Goal: Information Seeking & Learning: Learn about a topic

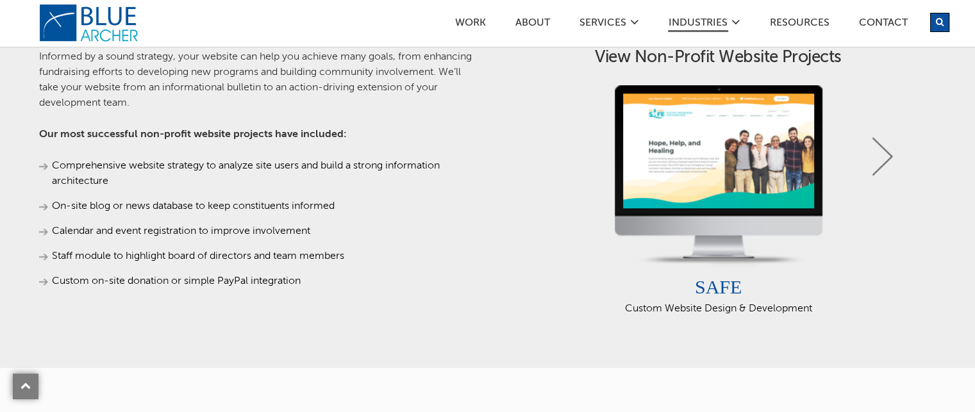
scroll to position [705, 0]
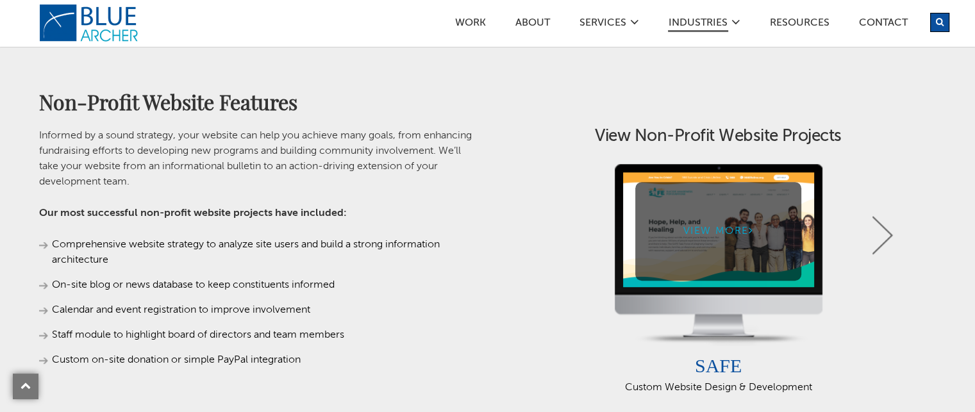
click at [756, 235] on link "View More" at bounding box center [718, 231] width 166 height 98
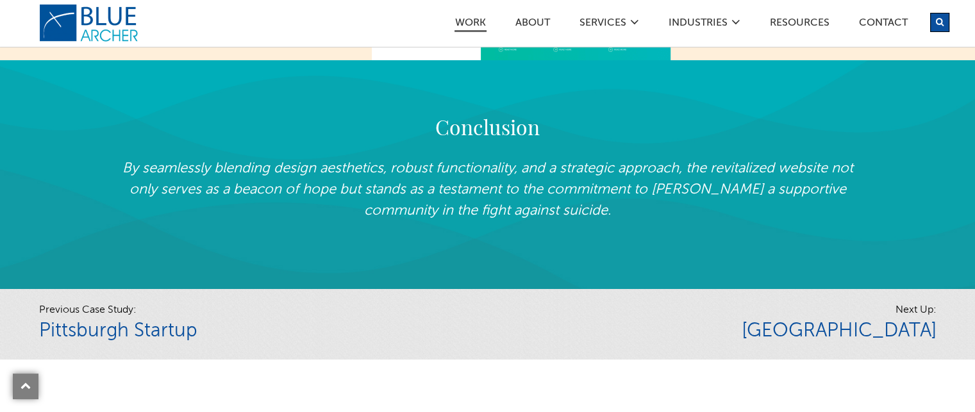
scroll to position [3076, 0]
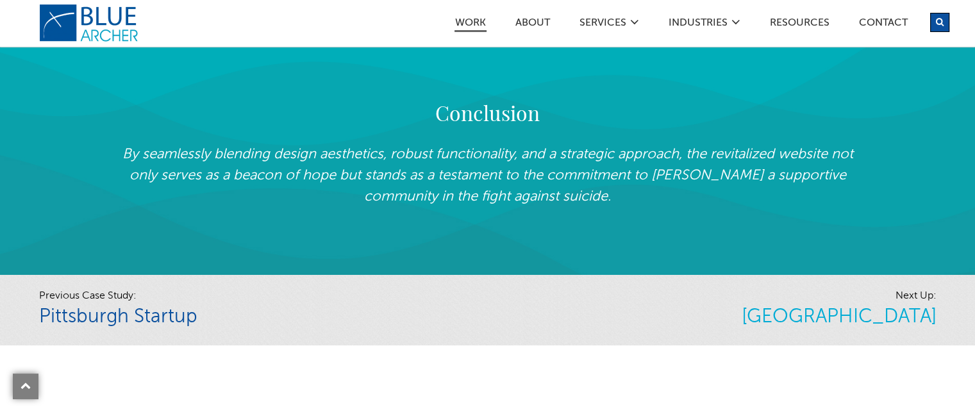
click at [900, 317] on link "[GEOGRAPHIC_DATA]" at bounding box center [838, 317] width 195 height 19
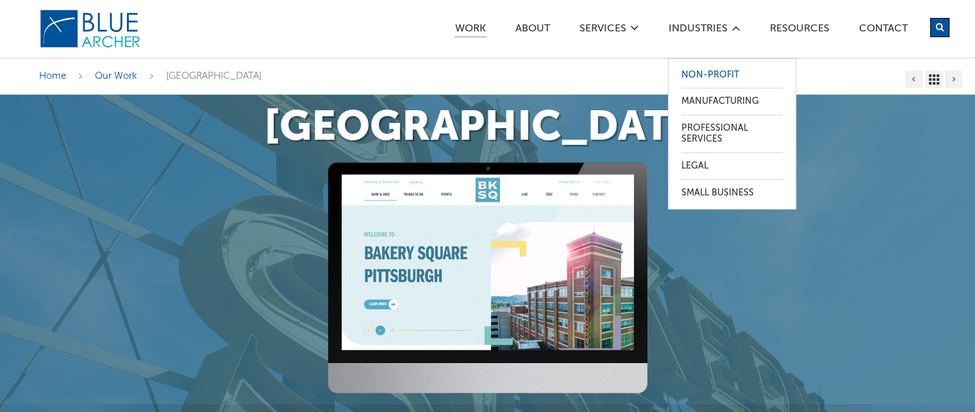
click at [723, 73] on link "Non-Profit" at bounding box center [731, 75] width 101 height 26
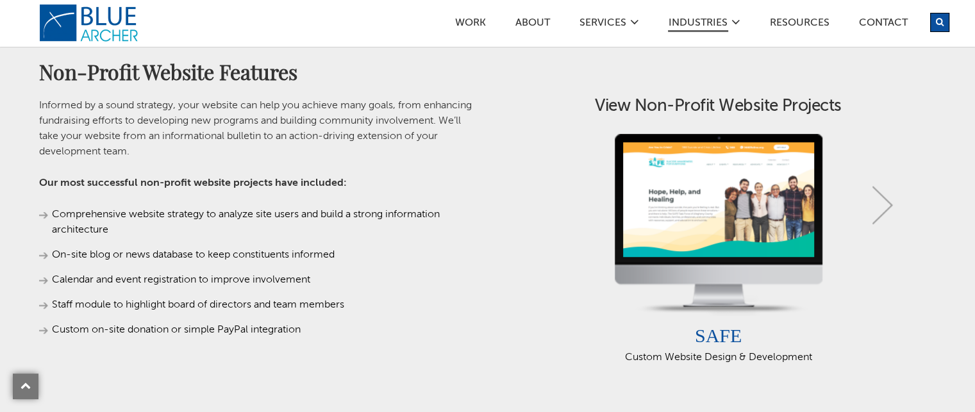
scroll to position [769, 0]
